Goal: Find specific page/section: Find specific page/section

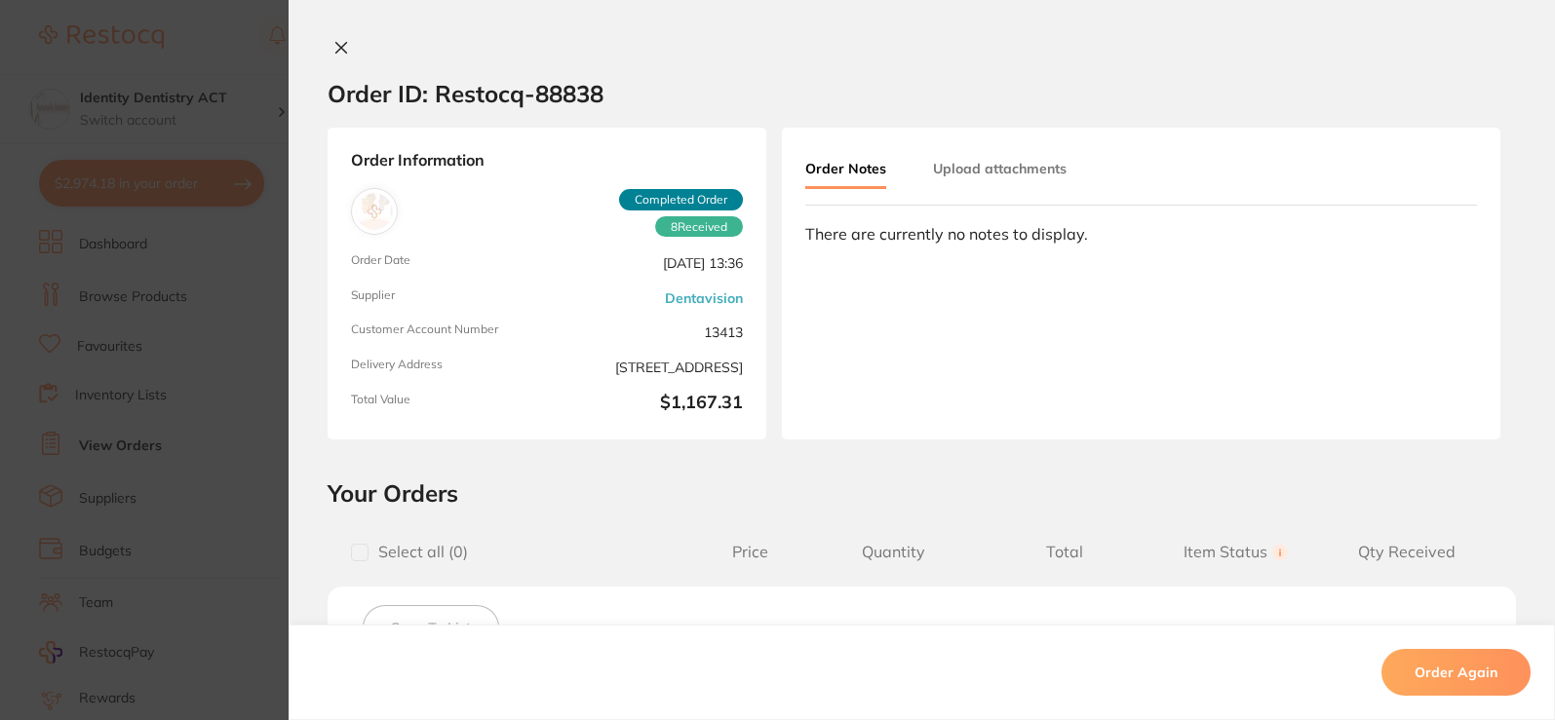
click at [337, 49] on icon at bounding box center [341, 48] width 11 height 11
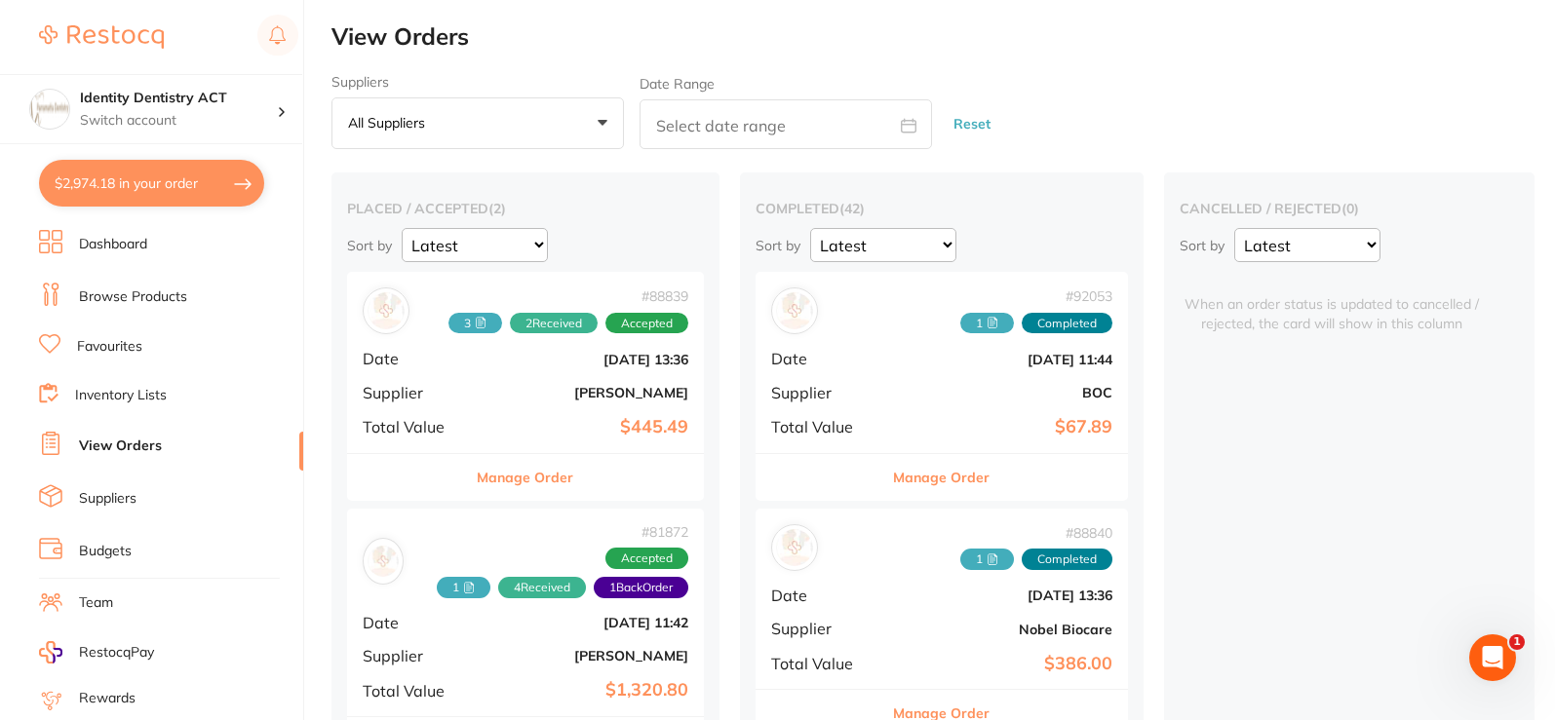
click at [116, 251] on link "Dashboard" at bounding box center [113, 244] width 68 height 19
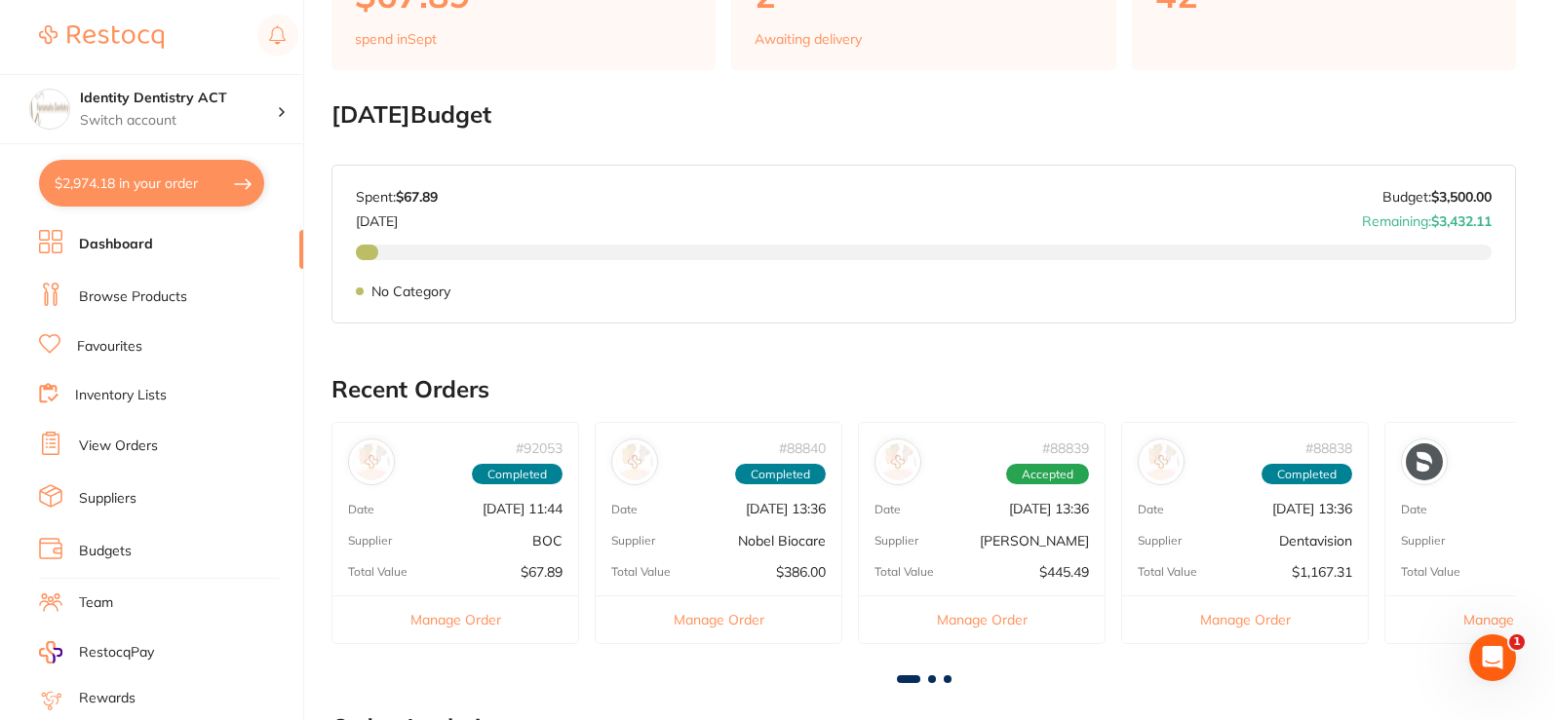
scroll to position [292, 0]
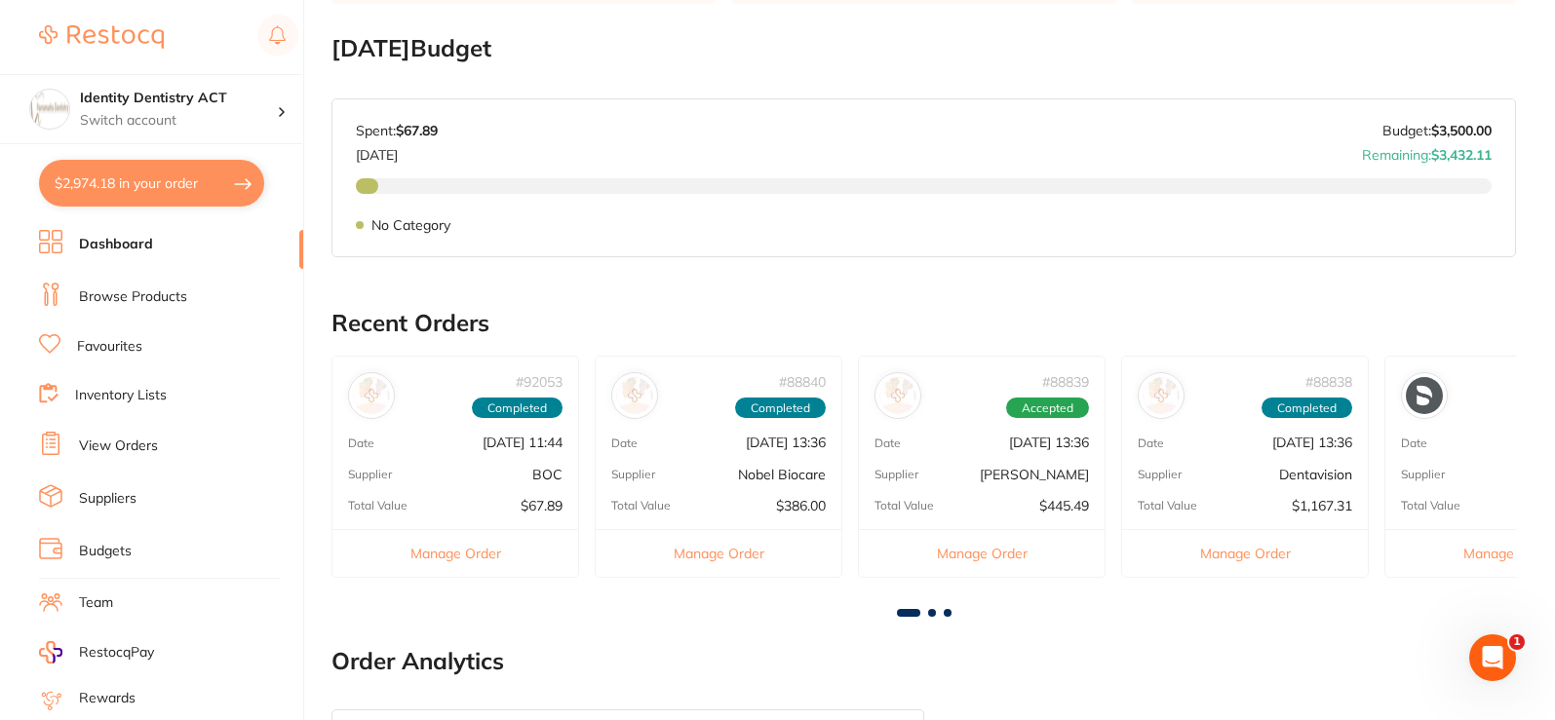
click at [157, 201] on button "$2,974.18 in your order" at bounding box center [151, 183] width 225 height 47
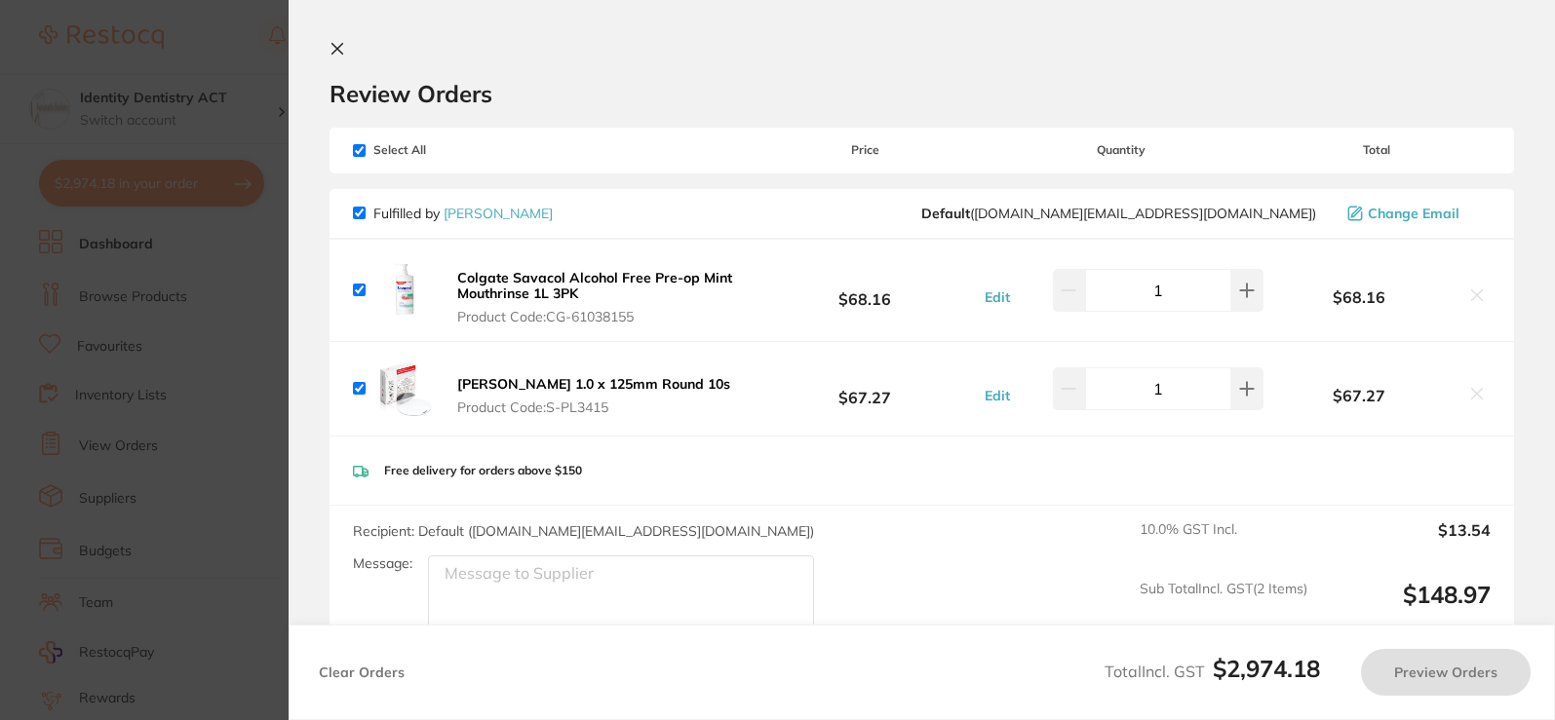
checkbox input "true"
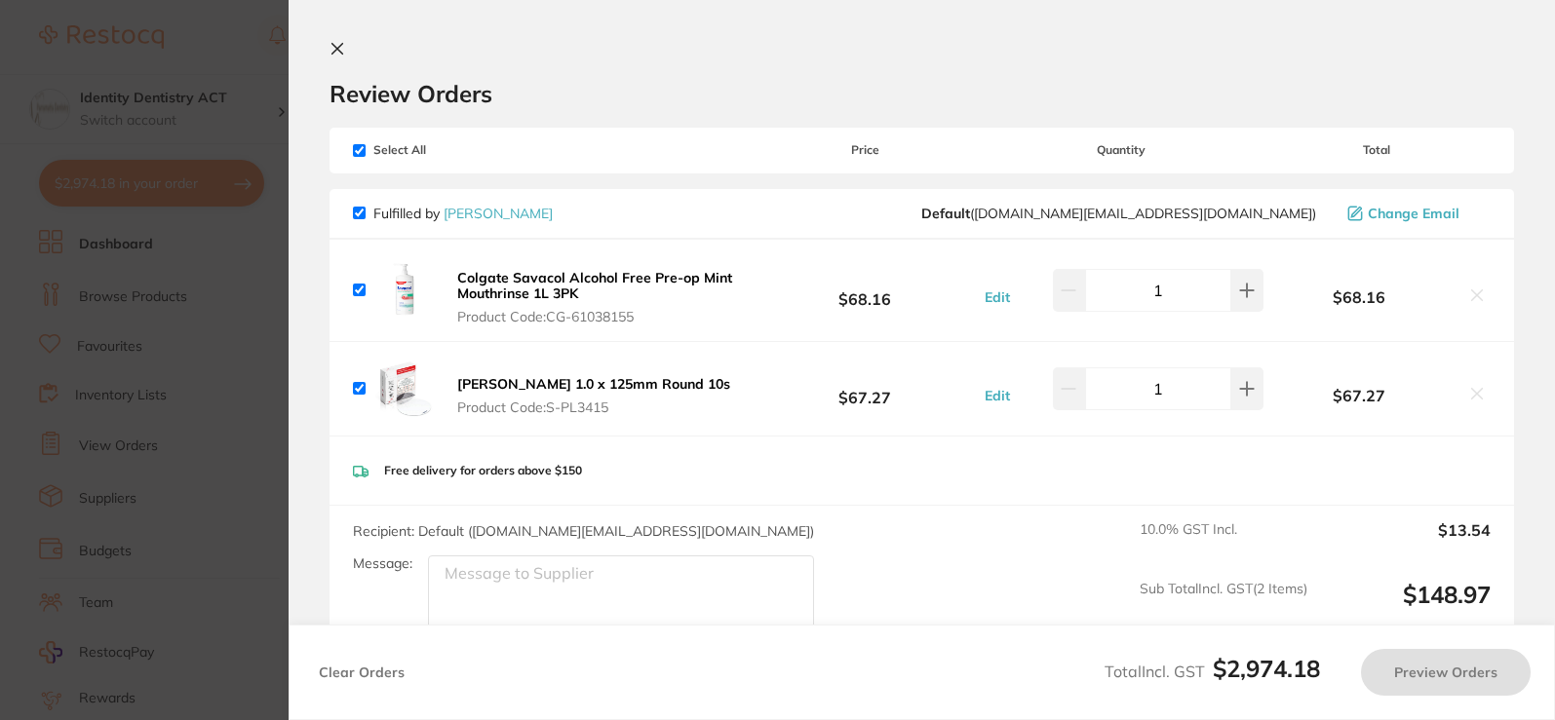
checkbox input "true"
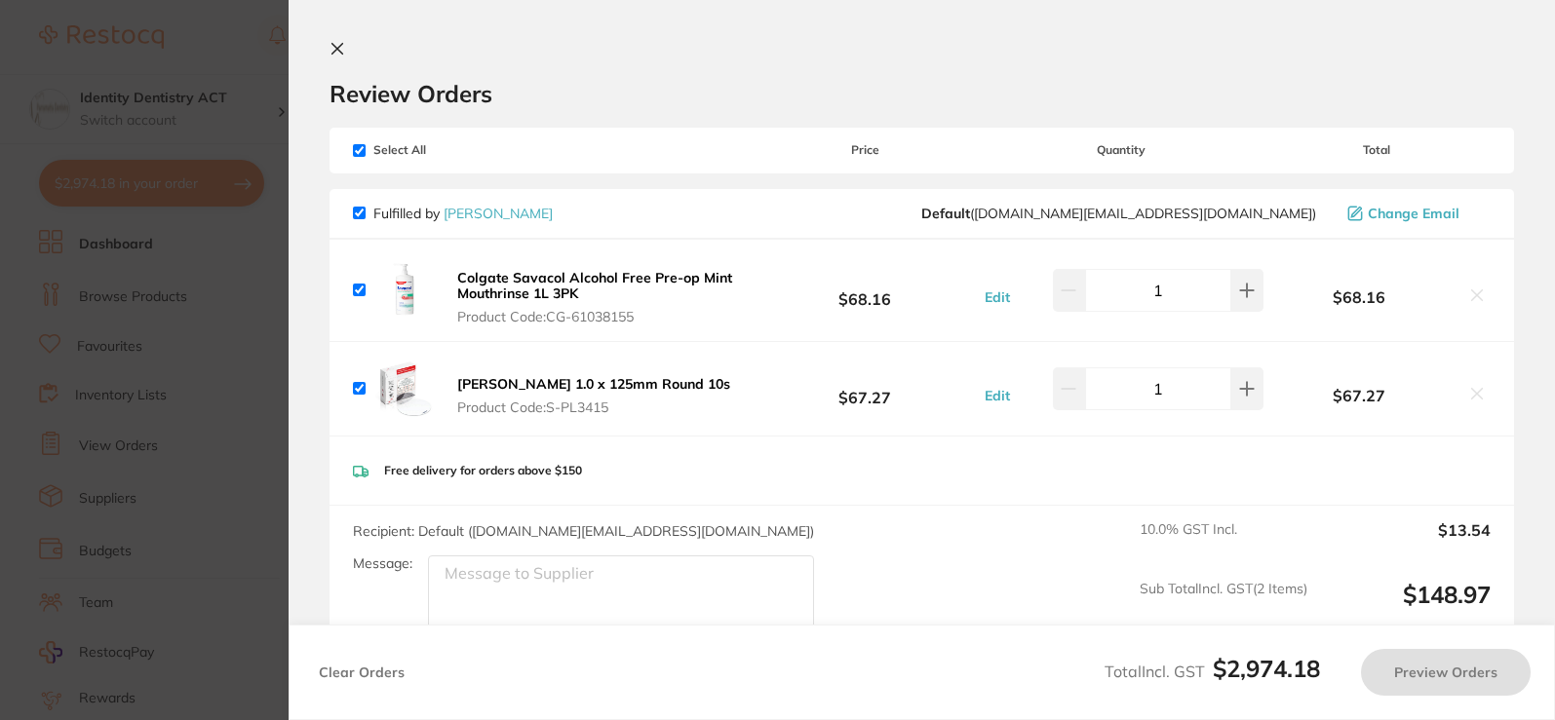
checkbox input "true"
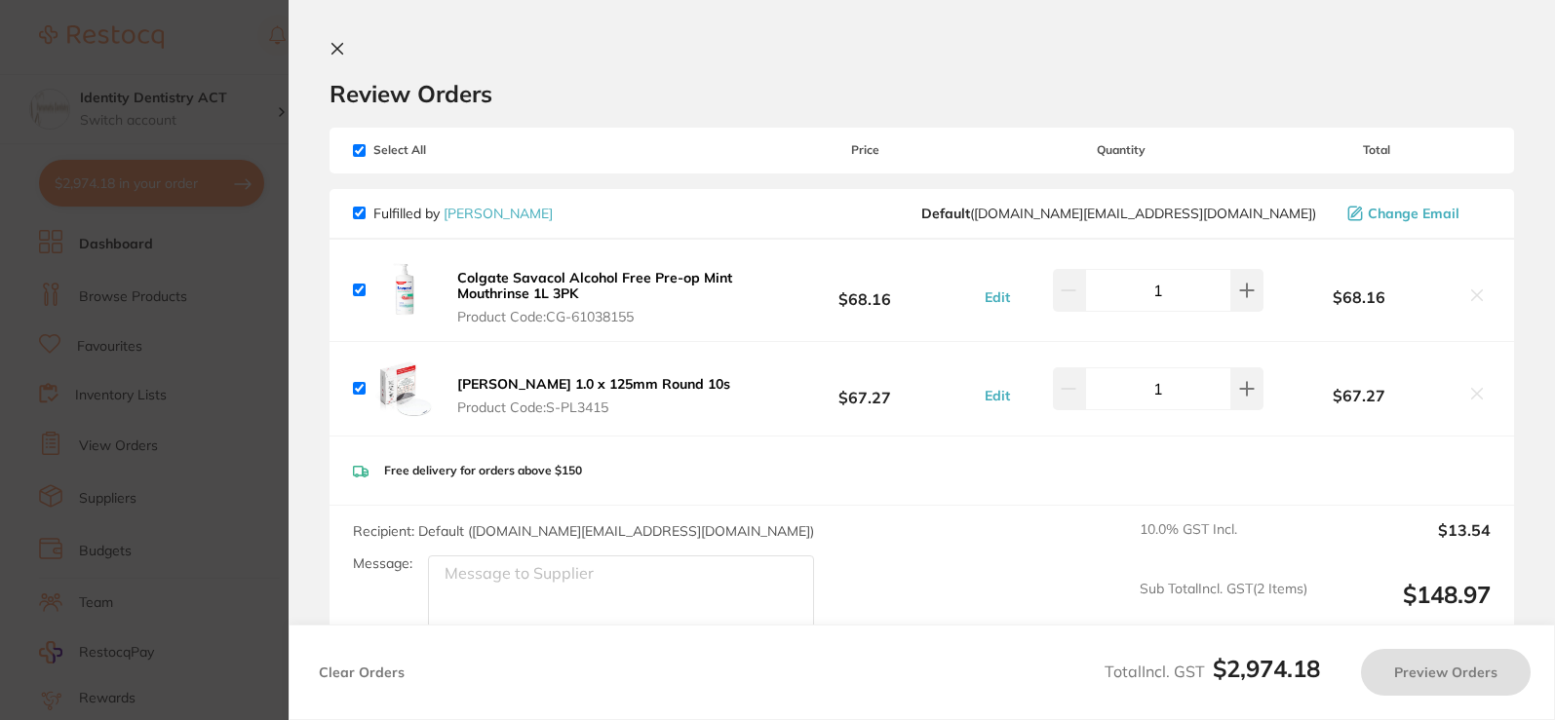
checkbox input "true"
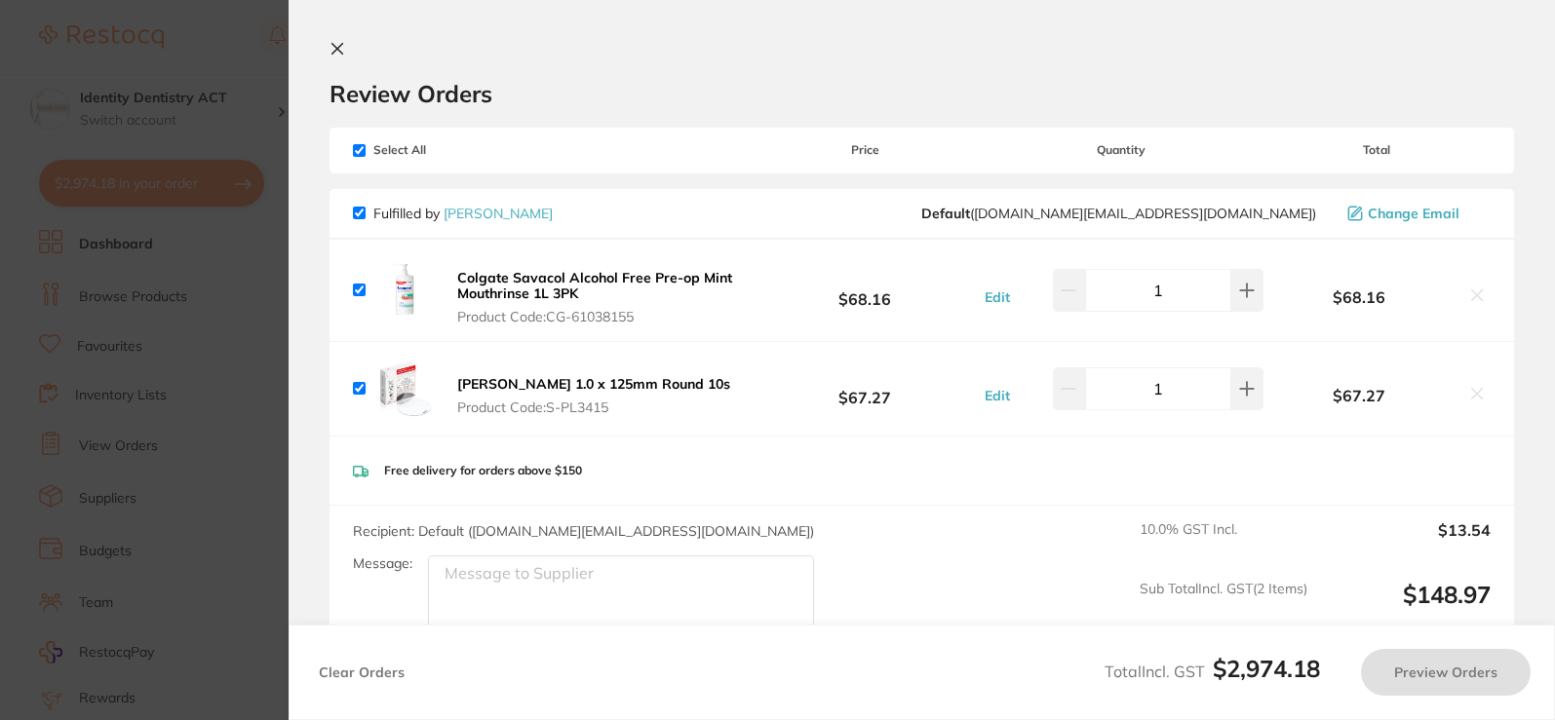
checkbox input "true"
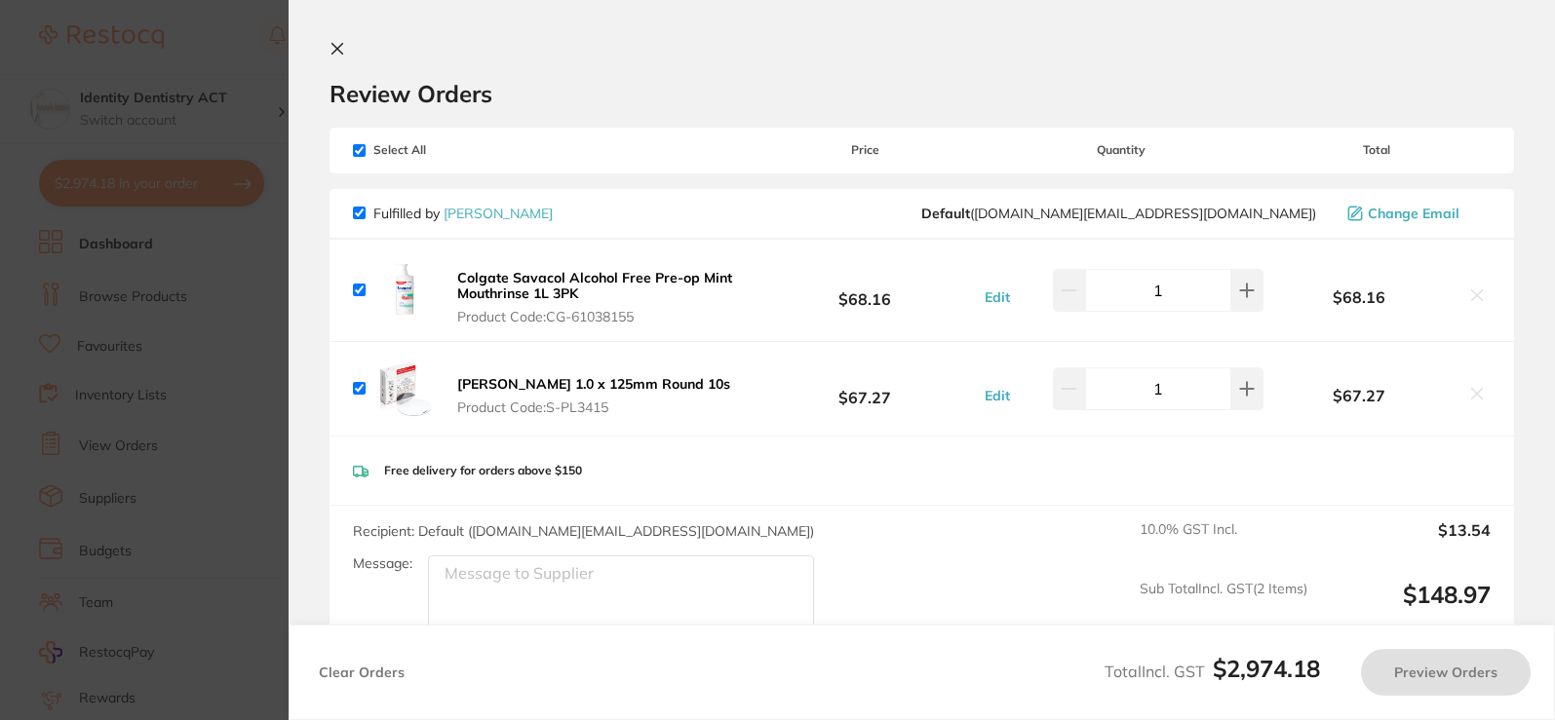
checkbox input "true"
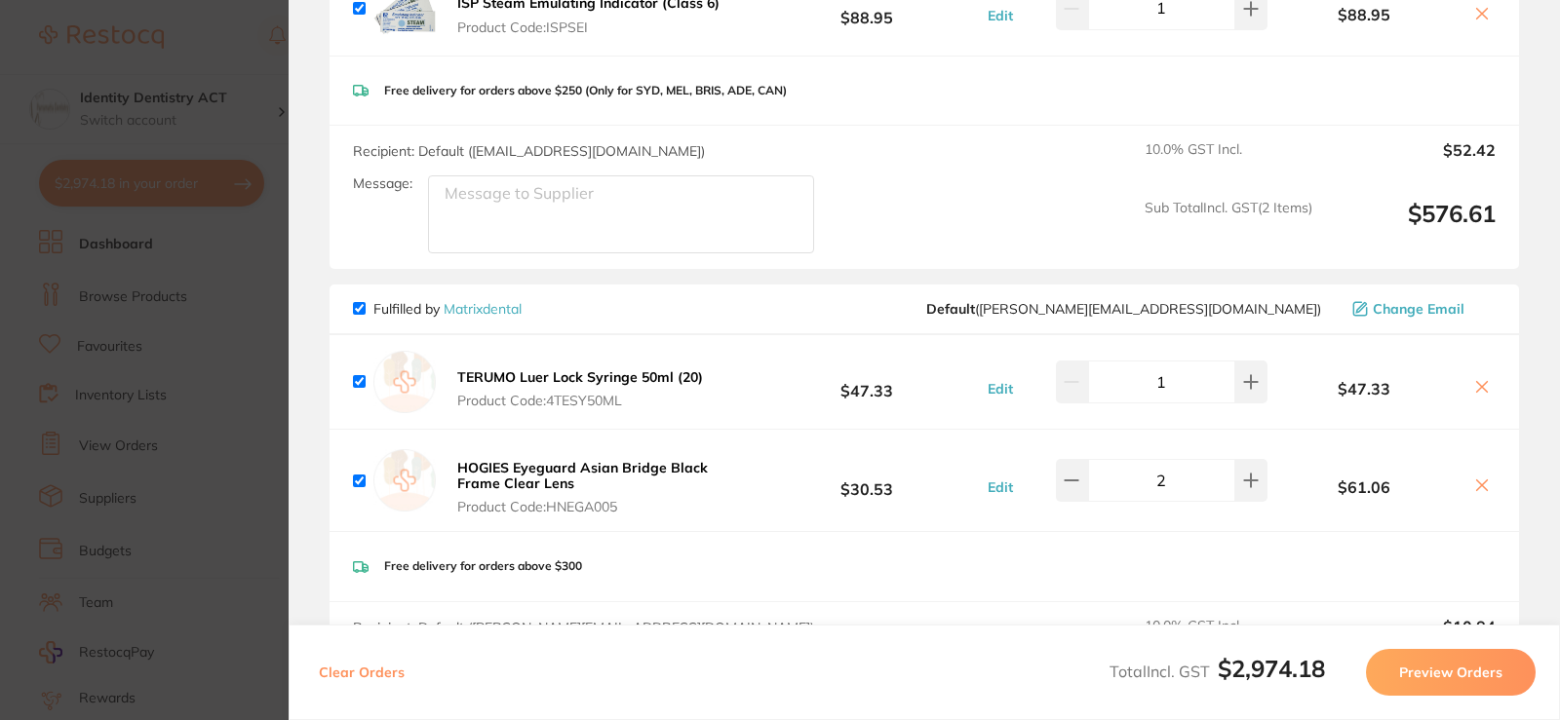
scroll to position [781, 0]
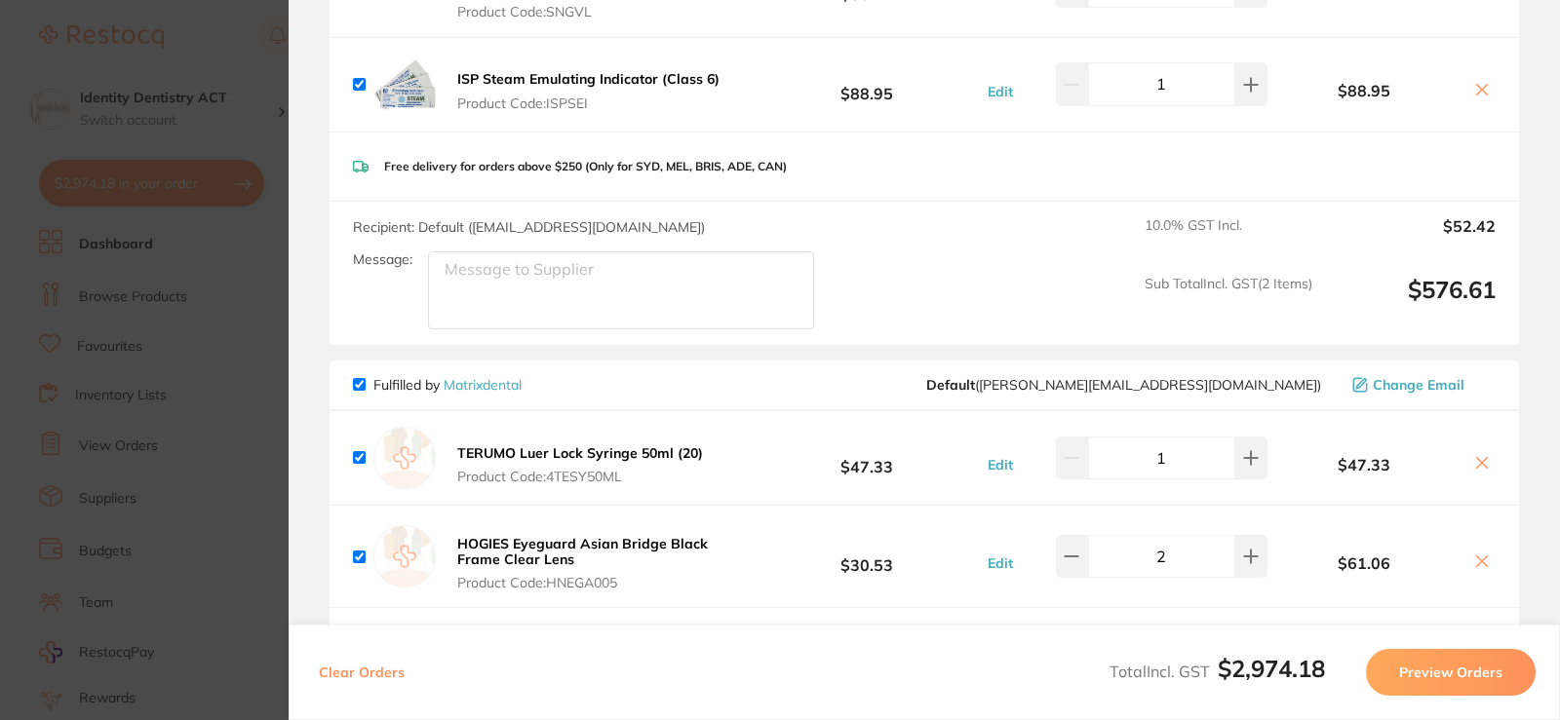
drag, startPoint x: 588, startPoint y: 562, endPoint x: 461, endPoint y: 534, distance: 129.6
click at [461, 535] on button "HOGIES Eyeguard Asian Bridge Black Frame Clear Lens Product Code: HNEGA005" at bounding box center [601, 563] width 301 height 57
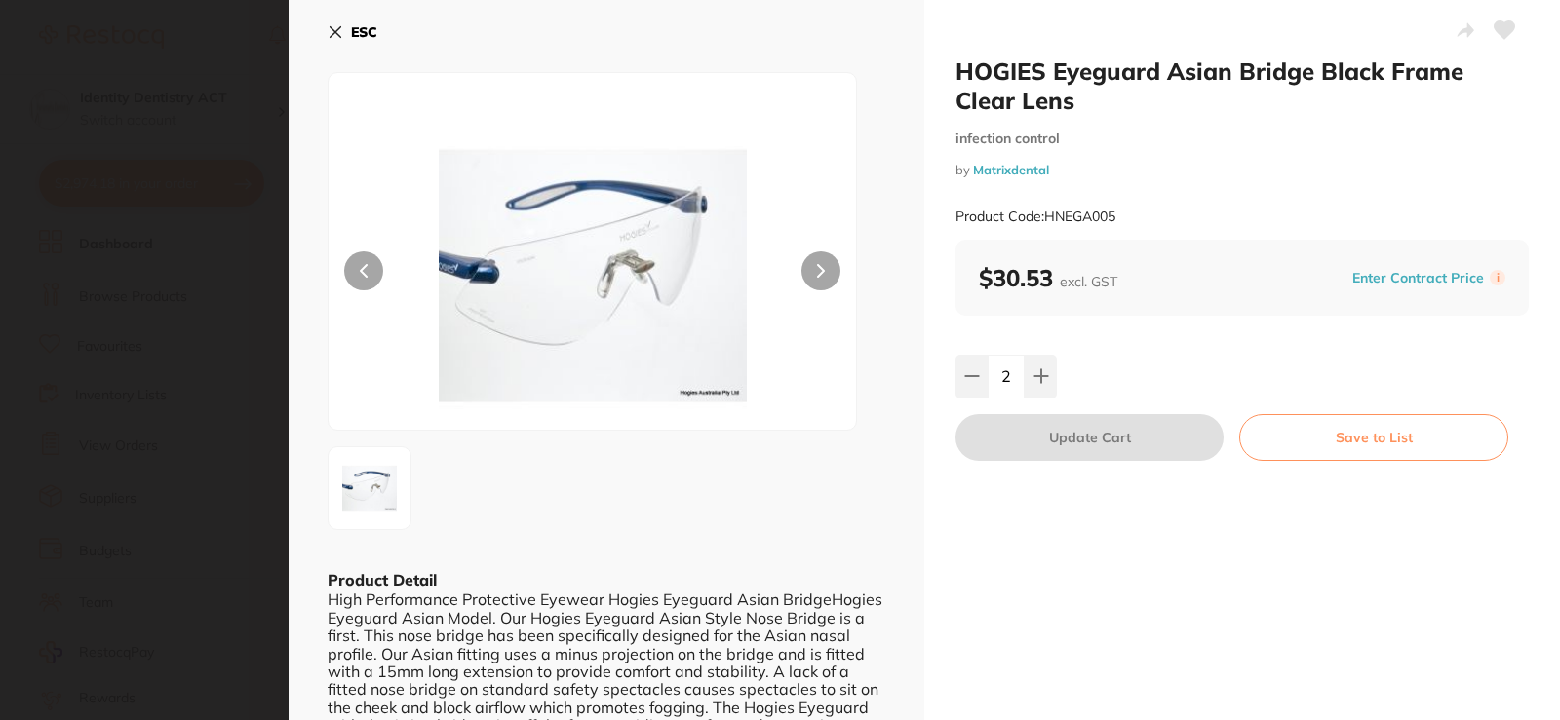
scroll to position [0, 0]
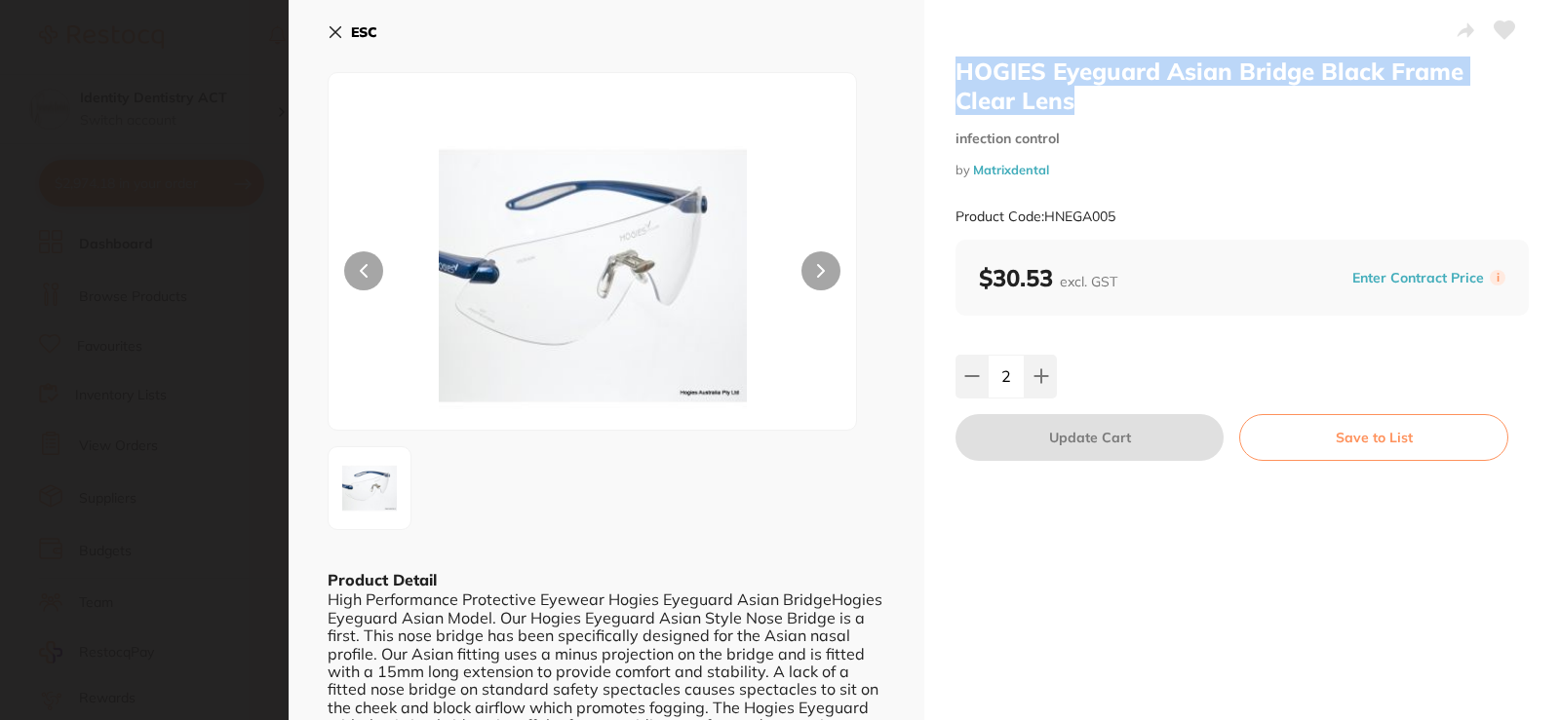
drag, startPoint x: 1091, startPoint y: 102, endPoint x: 939, endPoint y: 75, distance: 154.5
click at [939, 75] on div "HOGIES Eyeguard Asian Bridge Black Frame Clear Lens infection control by Matrix…" at bounding box center [1242, 393] width 636 height 786
copy h2 "HOGIES Eyeguard Asian Bridge Black Frame Clear Lens"
click at [336, 37] on icon at bounding box center [336, 32] width 16 height 16
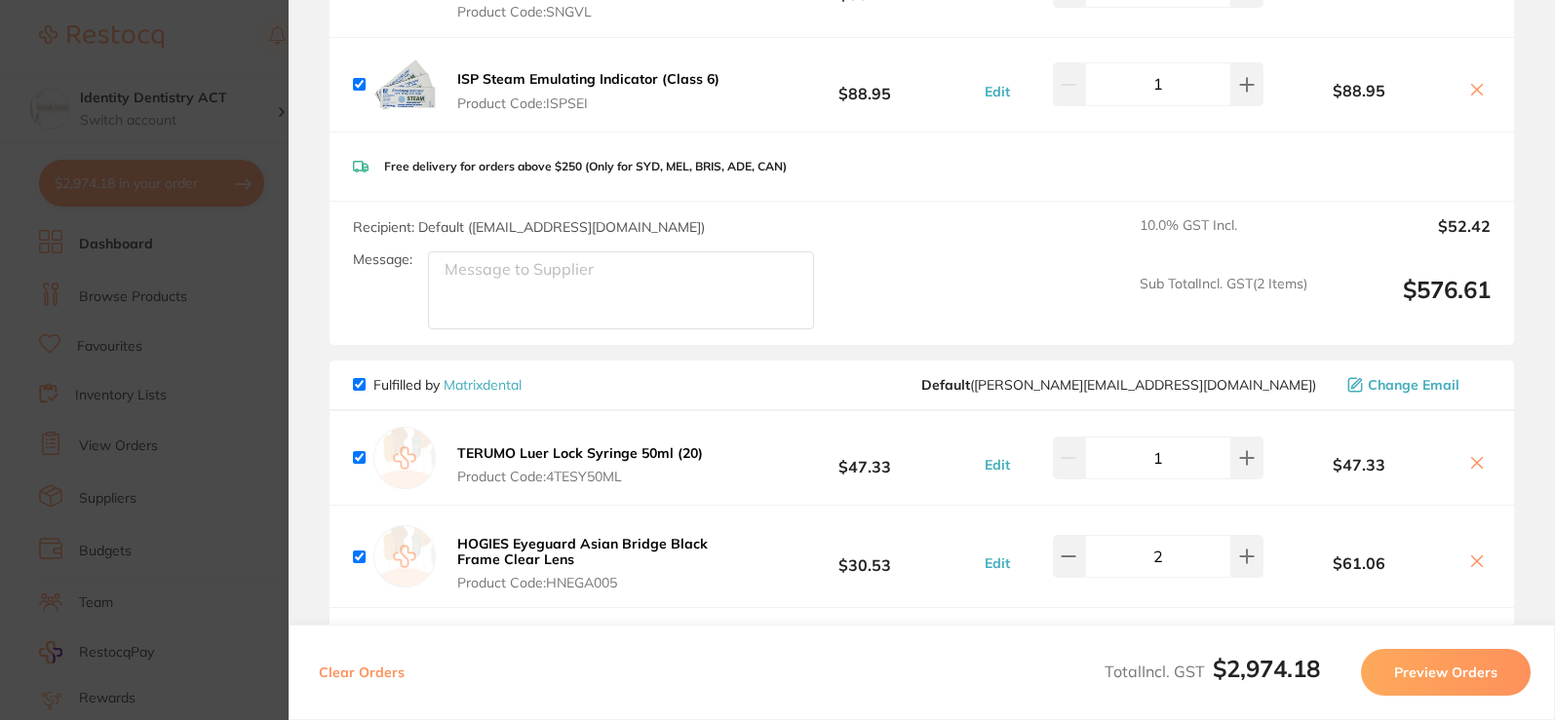
click at [119, 241] on section "Update RRP Set your pre negotiated price for this item. Item Agreed RRP (excl. …" at bounding box center [777, 360] width 1555 height 720
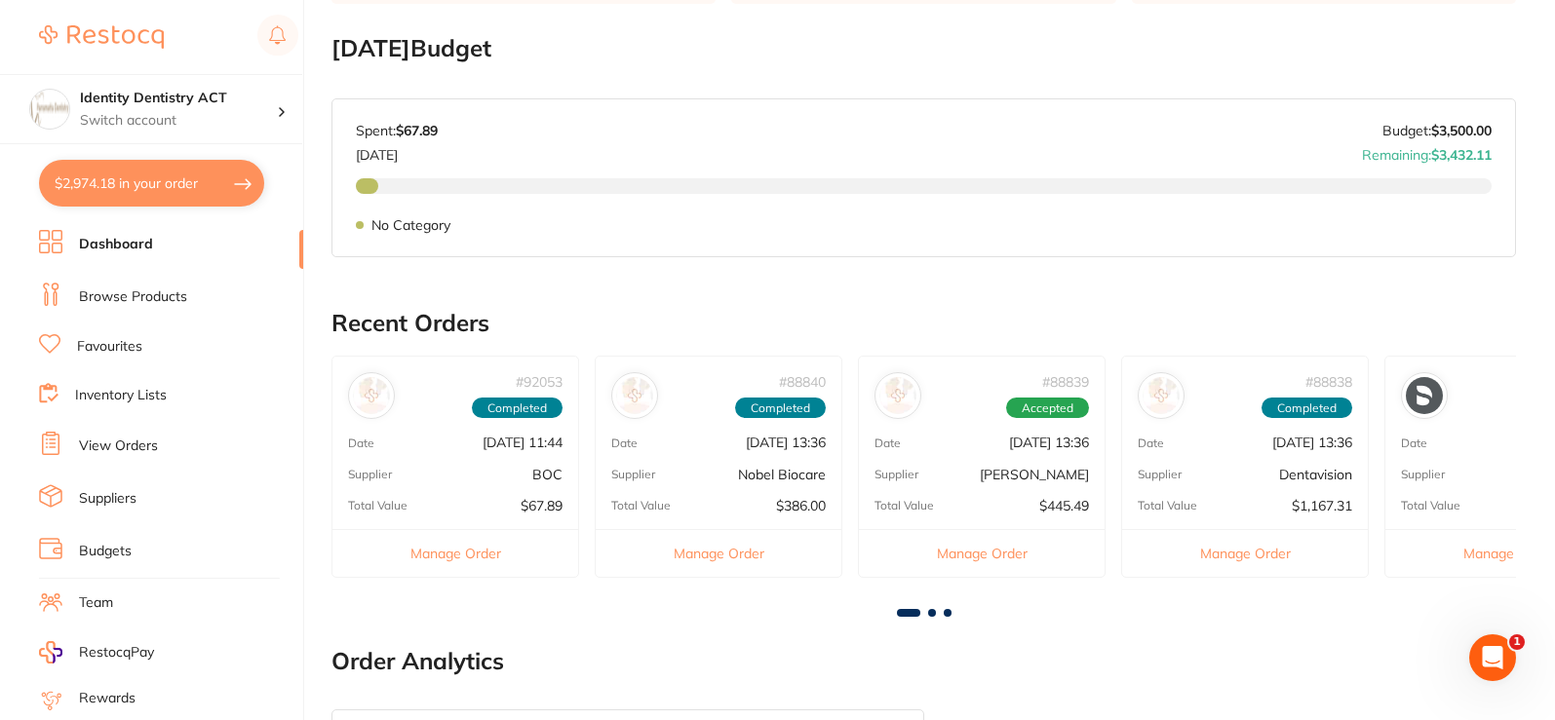
click at [124, 237] on link "Dashboard" at bounding box center [116, 244] width 74 height 19
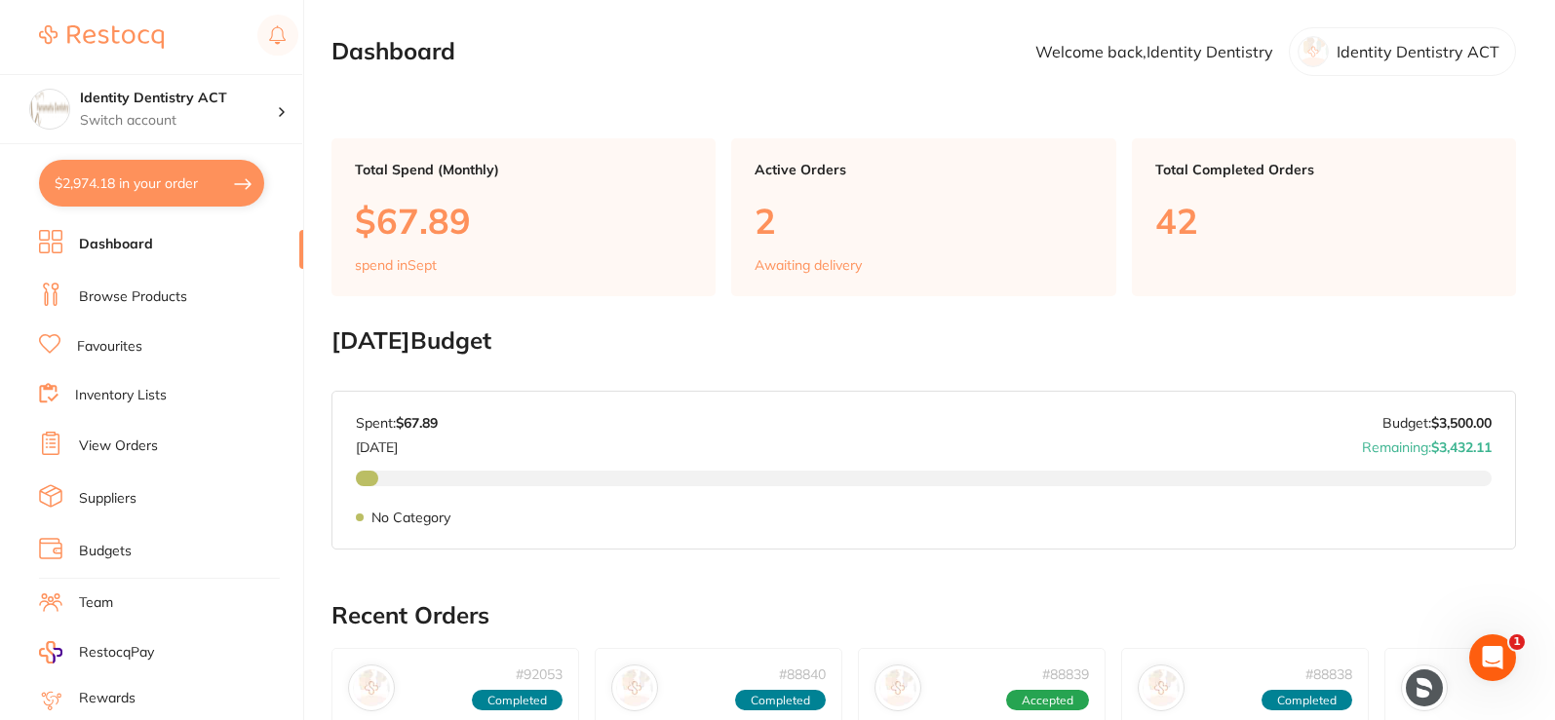
click at [143, 288] on link "Browse Products" at bounding box center [133, 297] width 108 height 19
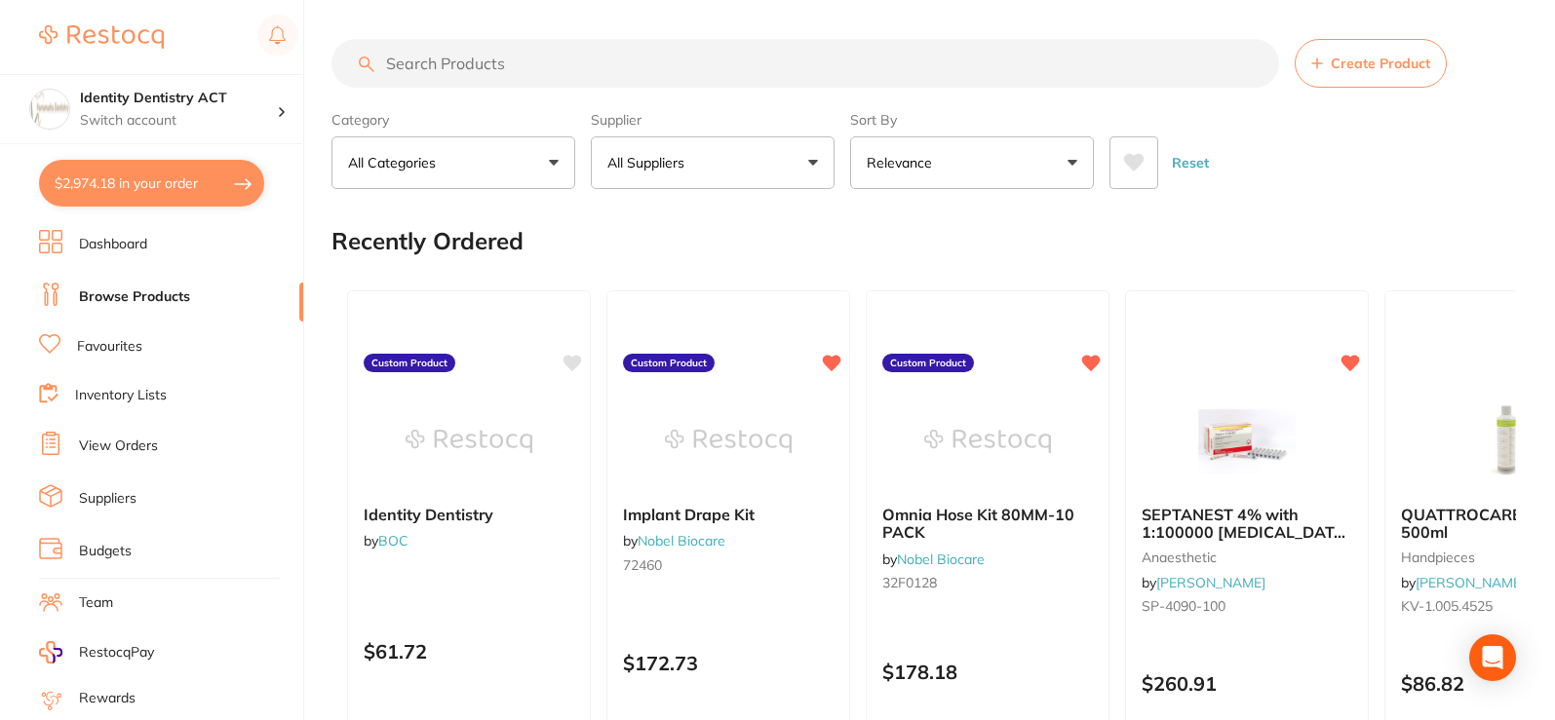
click at [535, 56] on input "search" at bounding box center [805, 63] width 948 height 49
click at [529, 70] on input "search" at bounding box center [805, 63] width 948 height 49
paste input "HOGIES Eyeguard Asian Bridge Black Frame Clear Lens"
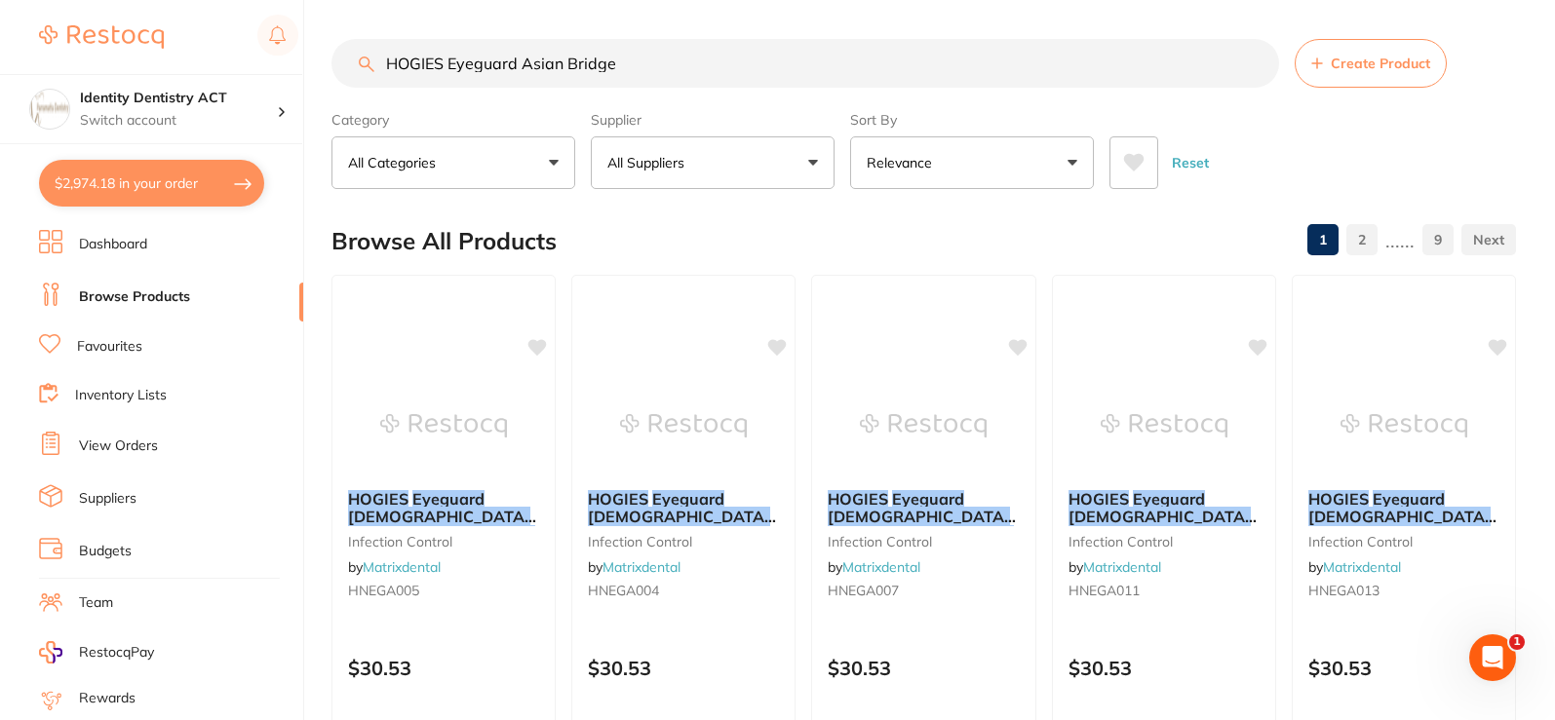
type input "HOGIES Eyeguard Asian Bridge"
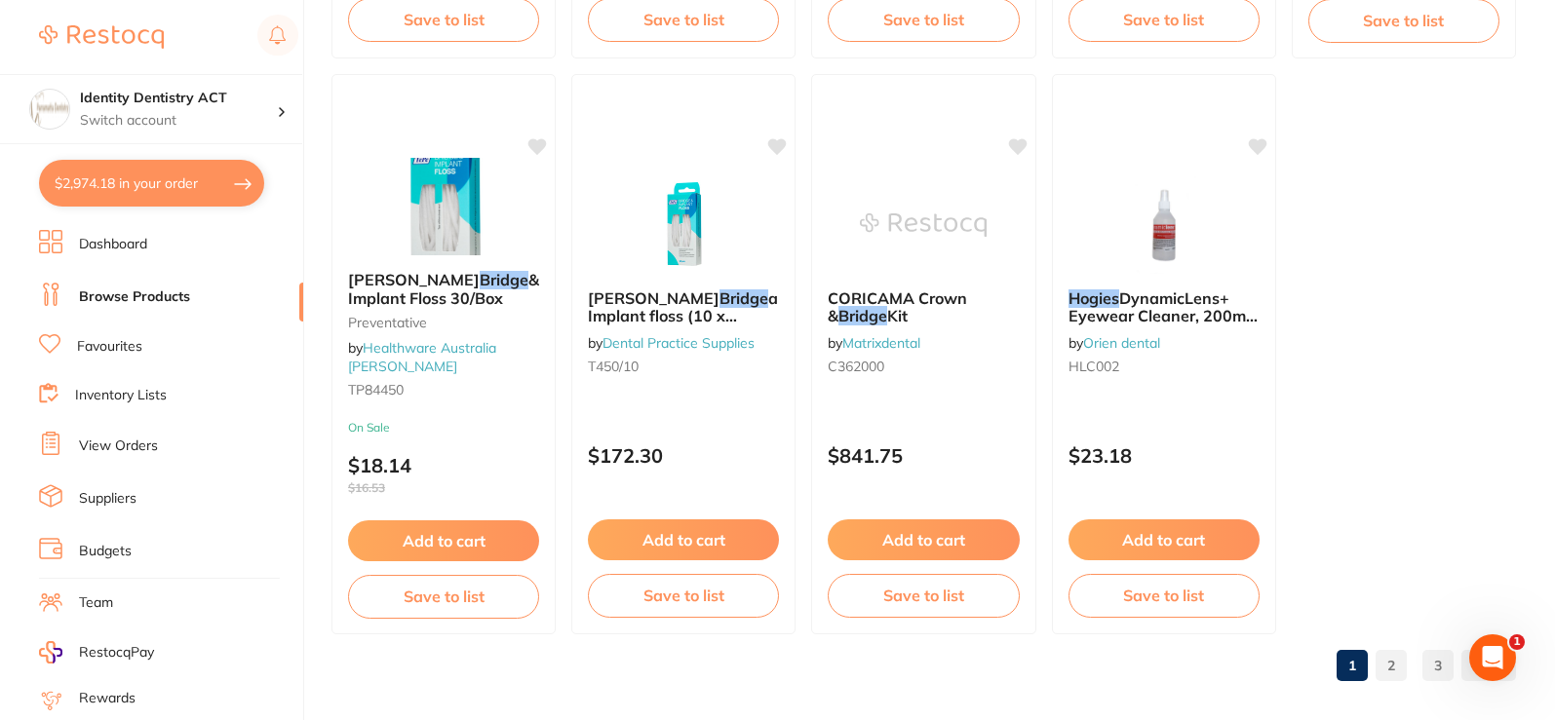
scroll to position [5978, 0]
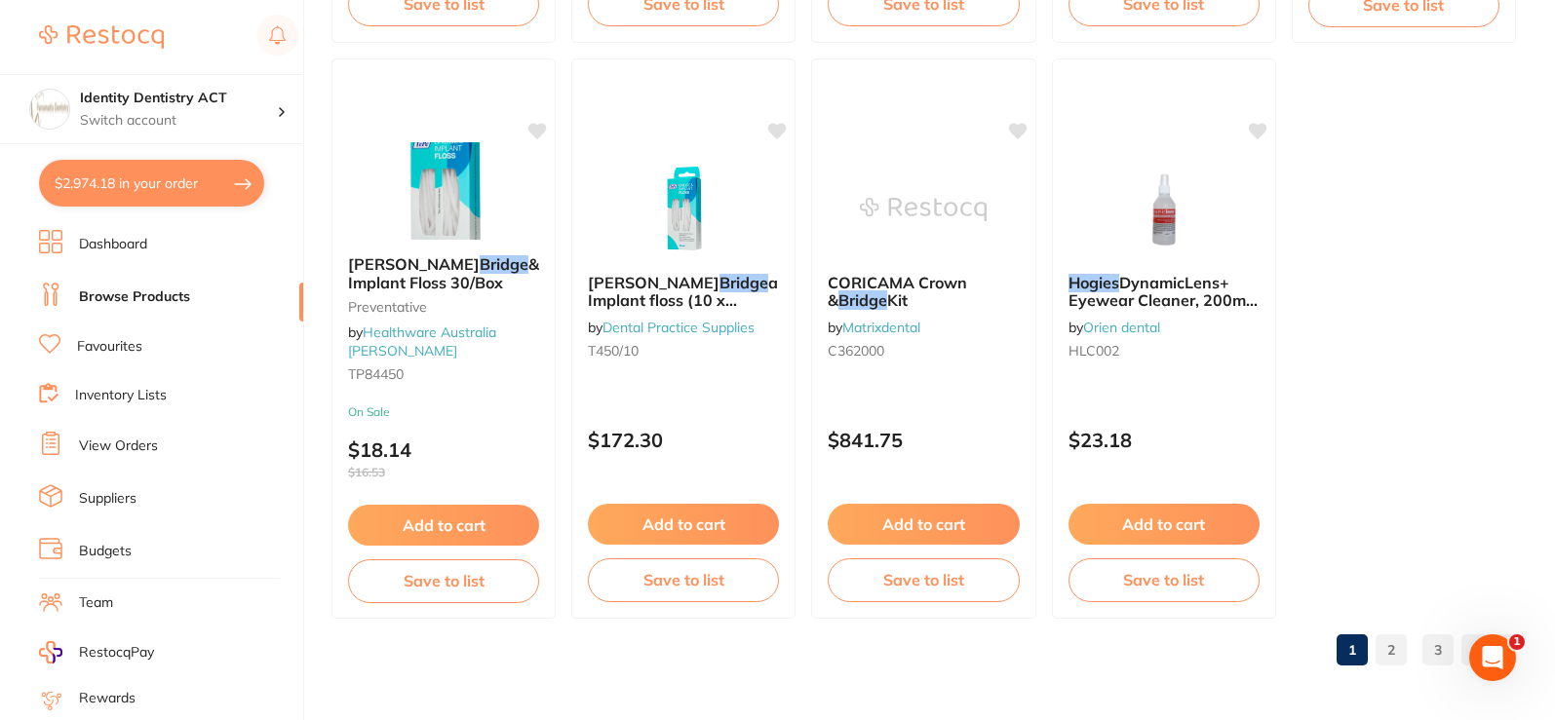
click at [1389, 650] on link "2" at bounding box center [1391, 650] width 31 height 39
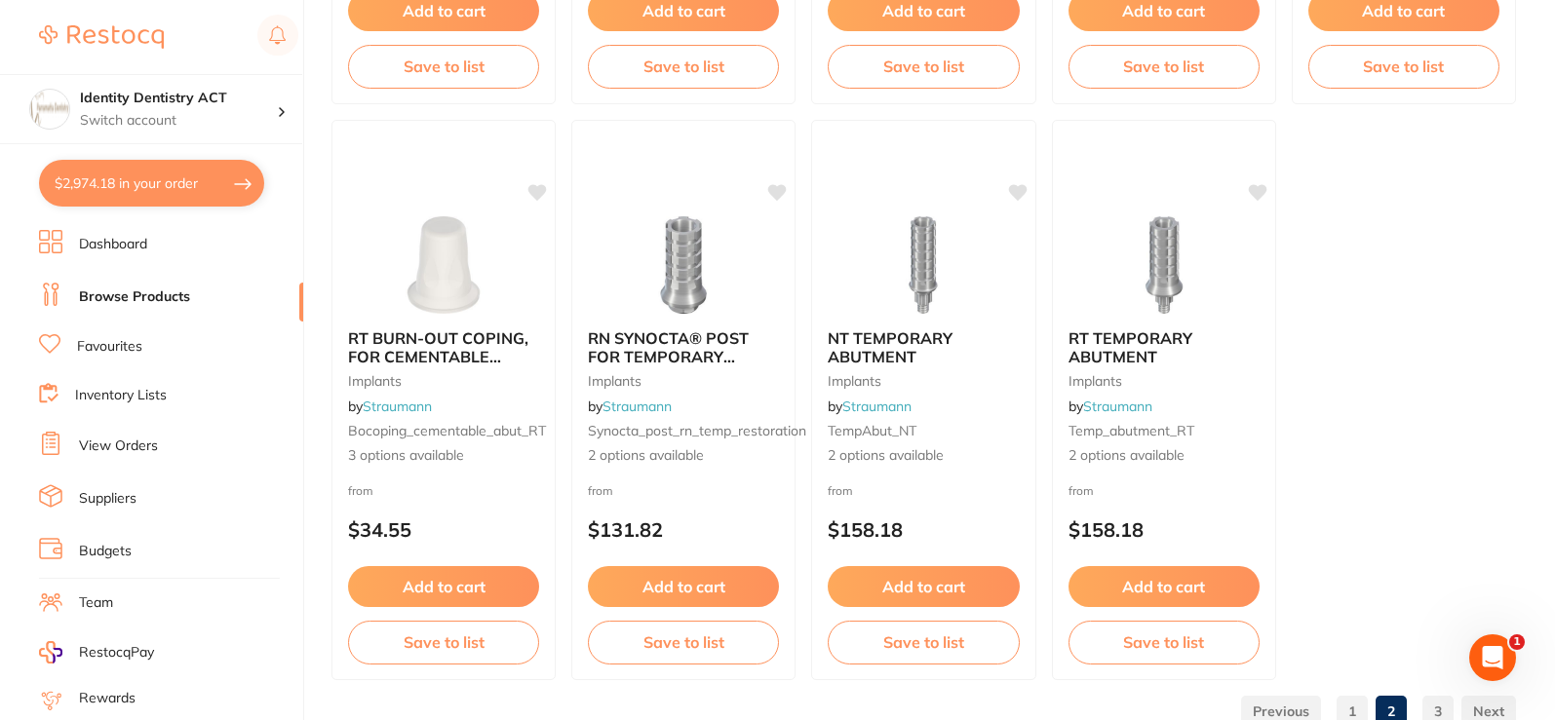
scroll to position [5947, 0]
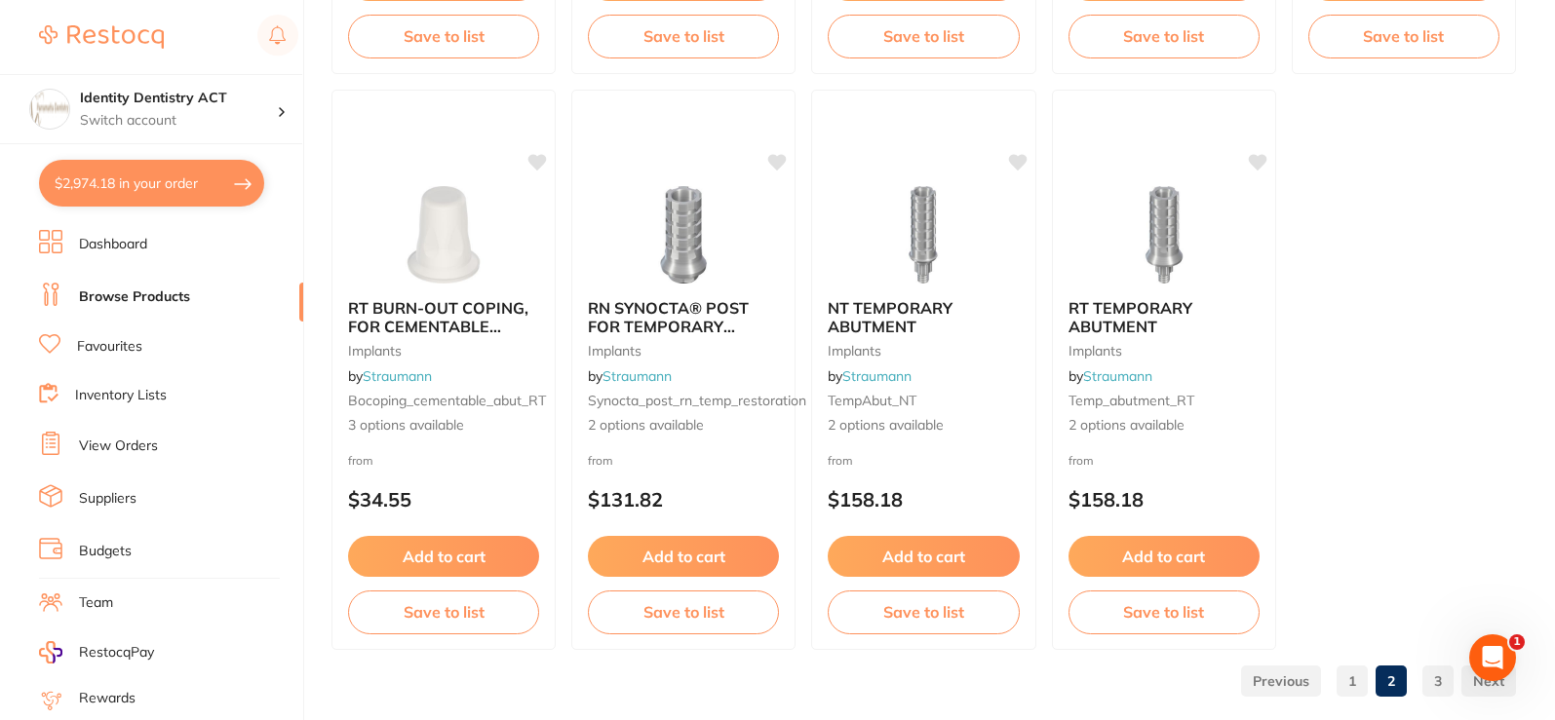
click at [1443, 681] on link "3" at bounding box center [1437, 681] width 31 height 39
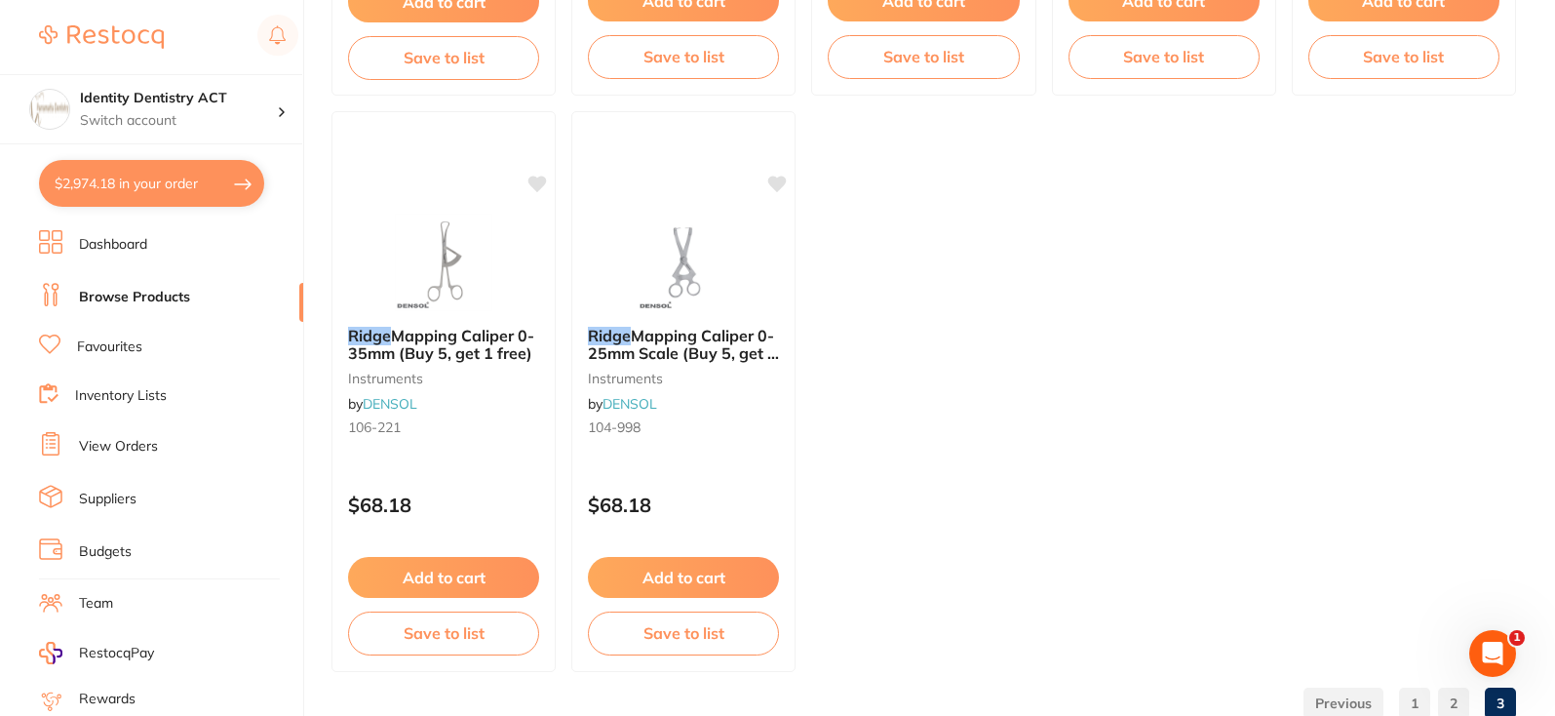
scroll to position [4777, 0]
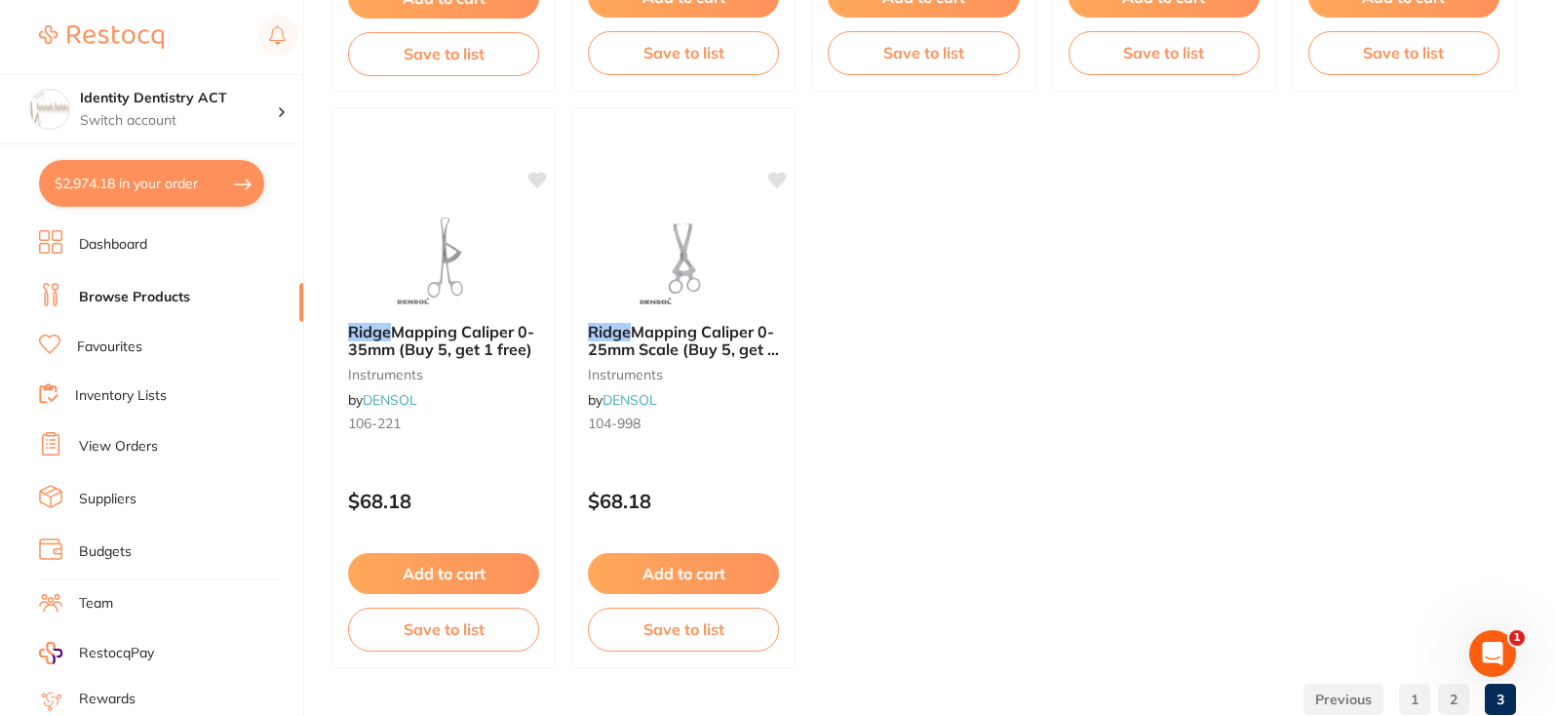
click at [118, 253] on link "Dashboard" at bounding box center [113, 244] width 68 height 19
